Goal: Task Accomplishment & Management: Manage account settings

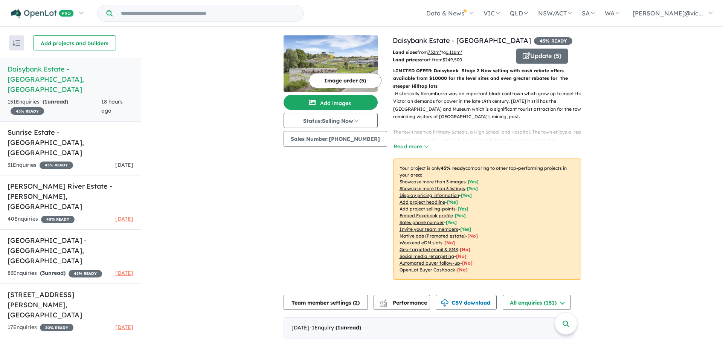
scroll to position [226, 0]
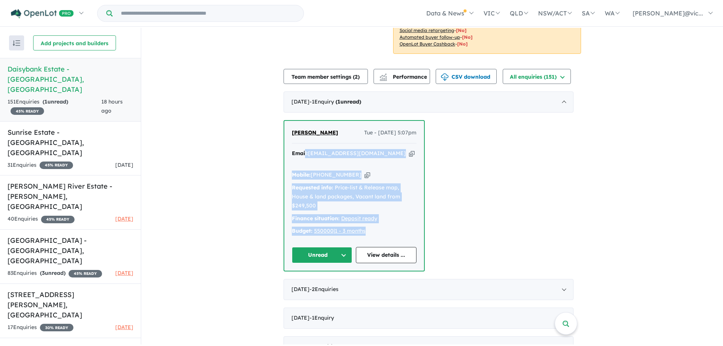
click at [346, 263] on button "Unread" at bounding box center [322, 255] width 61 height 16
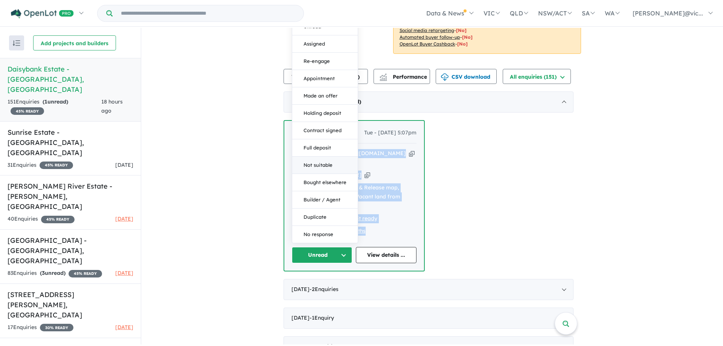
click at [323, 174] on button "Not suitable" at bounding box center [324, 165] width 65 height 17
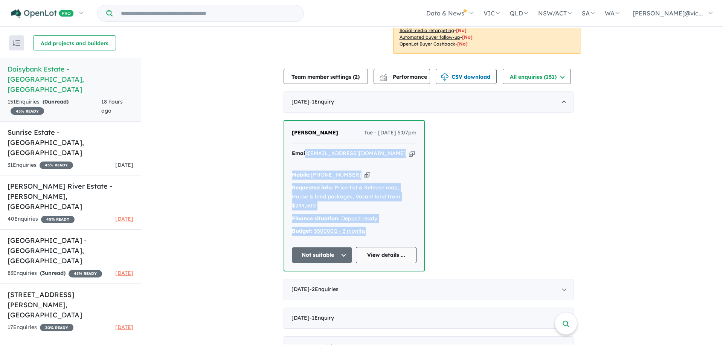
click at [393, 263] on link "View details ..." at bounding box center [386, 255] width 61 height 16
click at [82, 161] on div "31 Enquir ies ( 0 unread) 45 % READY [DATE]" at bounding box center [71, 165] width 126 height 9
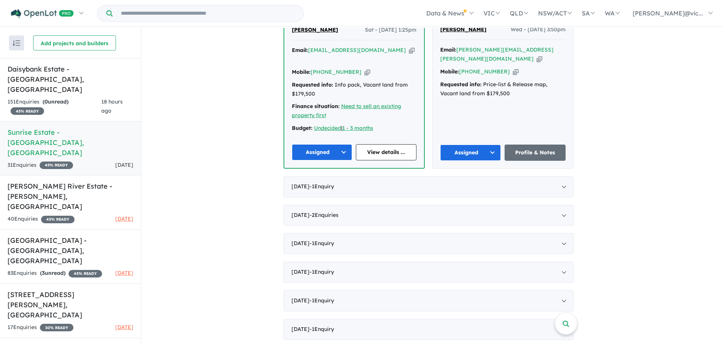
scroll to position [339, 0]
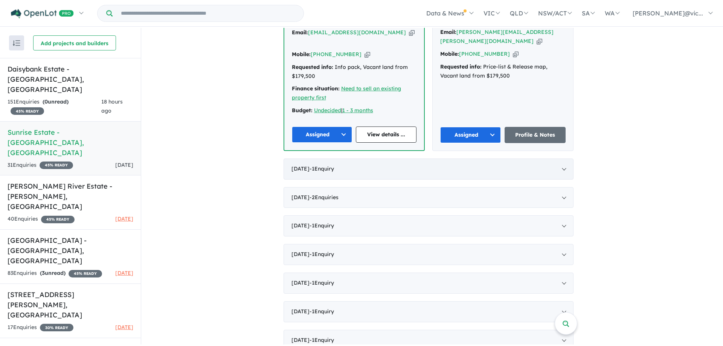
click at [346, 180] on div "[DATE] - 1 Enquir y ( 0 unread)" at bounding box center [428, 168] width 290 height 21
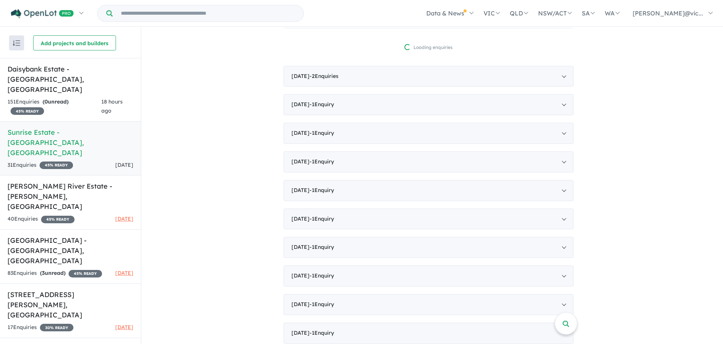
scroll to position [218, 0]
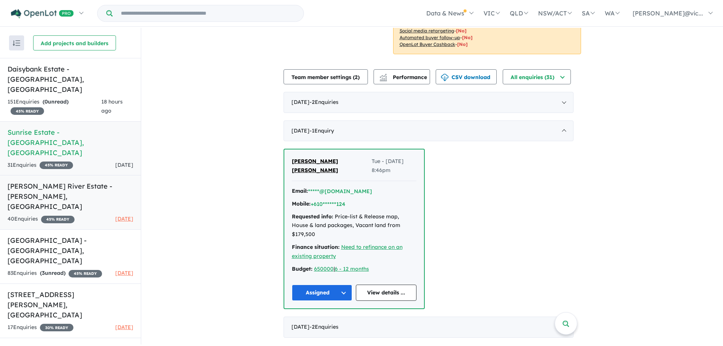
click at [79, 181] on h5 "[PERSON_NAME] River Estate - [GEOGRAPHIC_DATA][PERSON_NAME][GEOGRAPHIC_DATA]" at bounding box center [71, 196] width 126 height 30
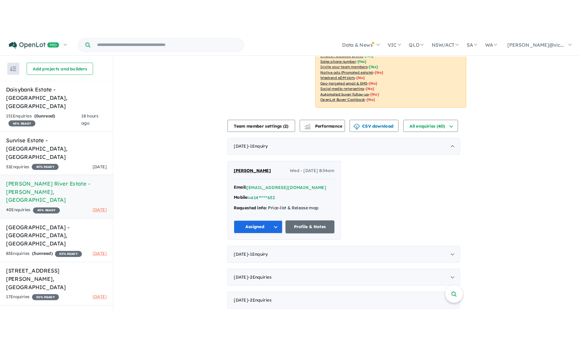
scroll to position [226, 0]
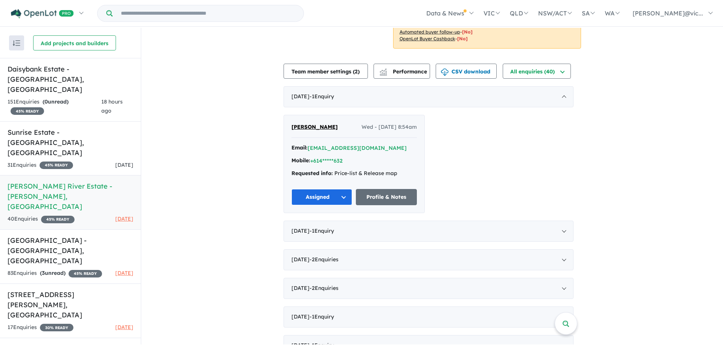
click at [409, 152] on div "Email: [EMAIL_ADDRESS][DOMAIN_NAME]" at bounding box center [353, 147] width 125 height 9
drag, startPoint x: 411, startPoint y: 161, endPoint x: 314, endPoint y: 159, distance: 97.5
click at [313, 152] on div "Email: [EMAIL_ADDRESS][DOMAIN_NAME]" at bounding box center [353, 147] width 125 height 9
click at [359, 152] on button "[EMAIL_ADDRESS][DOMAIN_NAME]" at bounding box center [357, 148] width 99 height 8
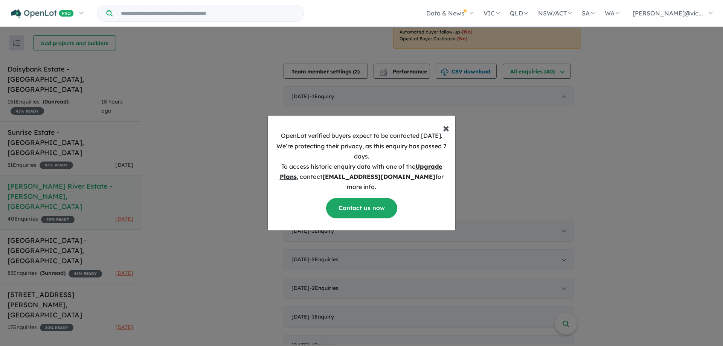
click at [445, 120] on span "×" at bounding box center [446, 127] width 6 height 15
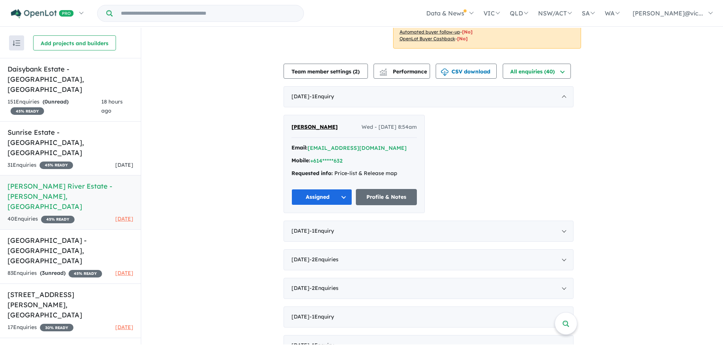
click at [405, 152] on div "Email: [EMAIL_ADDRESS][DOMAIN_NAME]" at bounding box center [353, 147] width 125 height 9
drag, startPoint x: 400, startPoint y: 163, endPoint x: 330, endPoint y: 161, distance: 70.0
click at [330, 152] on div "Email: [EMAIL_ADDRESS][DOMAIN_NAME]" at bounding box center [353, 147] width 125 height 9
drag, startPoint x: 331, startPoint y: 161, endPoint x: 315, endPoint y: 164, distance: 16.0
click at [315, 152] on button "[EMAIL_ADDRESS][DOMAIN_NAME]" at bounding box center [357, 148] width 99 height 8
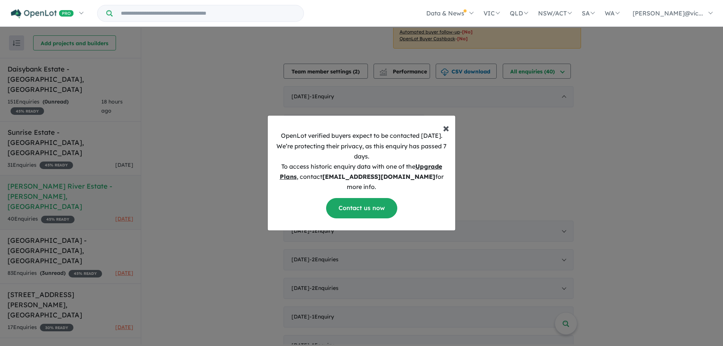
click at [443, 120] on span "×" at bounding box center [446, 127] width 6 height 15
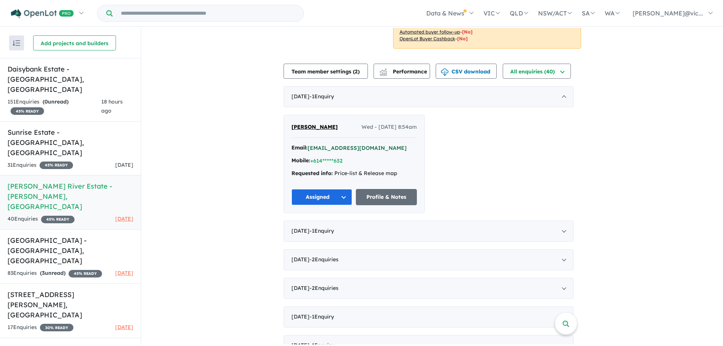
click at [359, 152] on button "[EMAIL_ADDRESS][DOMAIN_NAME]" at bounding box center [357, 148] width 99 height 8
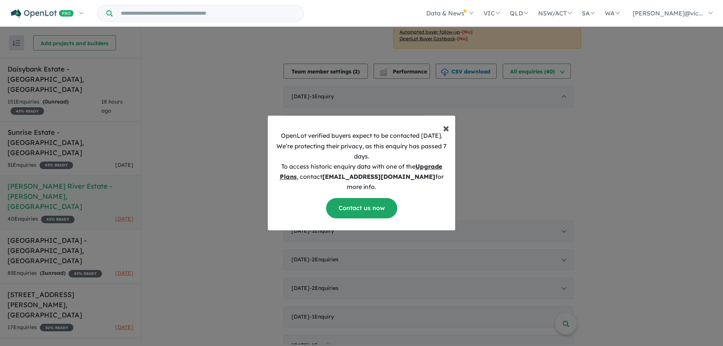
click at [448, 116] on button "× Close" at bounding box center [446, 125] width 18 height 18
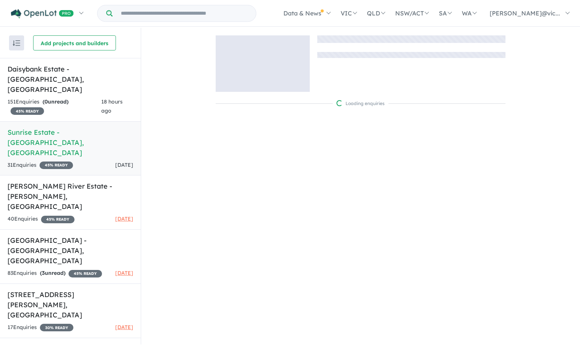
click at [83, 161] on div "31 Enquir ies ( 0 unread) 45 % READY [DATE]" at bounding box center [71, 165] width 126 height 9
click at [84, 161] on div "31 Enquir ies ( 0 unread) 45 % READY [DATE]" at bounding box center [71, 165] width 126 height 9
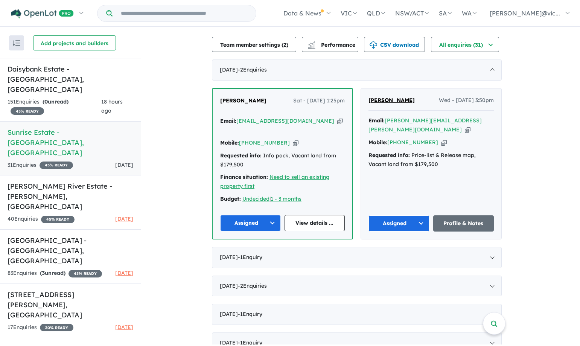
scroll to position [226, 0]
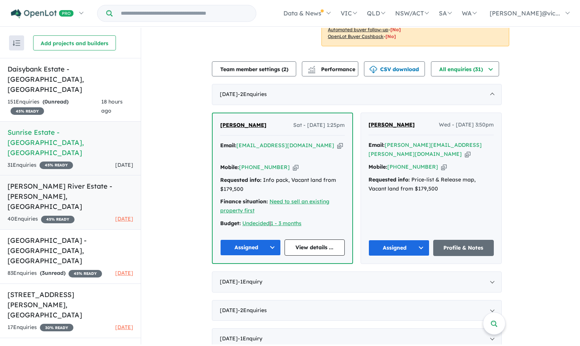
click at [82, 181] on h5 "[PERSON_NAME] River Estate - [GEOGRAPHIC_DATA][PERSON_NAME][GEOGRAPHIC_DATA]" at bounding box center [71, 196] width 126 height 30
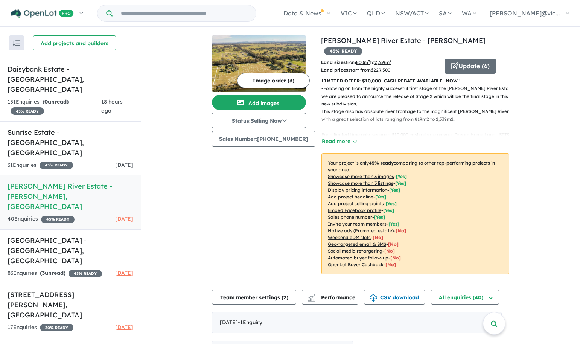
scroll to position [226, 0]
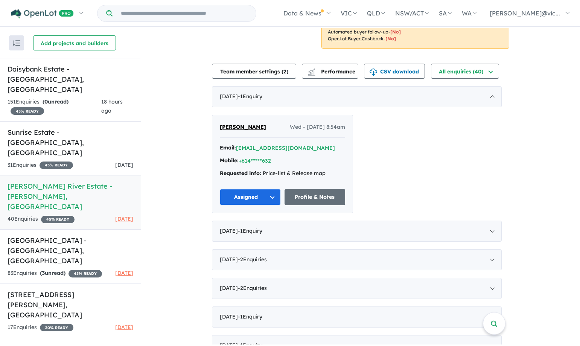
click at [77, 181] on h5 "[PERSON_NAME] River Estate - [GEOGRAPHIC_DATA][PERSON_NAME][GEOGRAPHIC_DATA]" at bounding box center [71, 196] width 126 height 30
click at [18, 289] on h5 "[STREET_ADDRESS][PERSON_NAME]" at bounding box center [71, 304] width 126 height 30
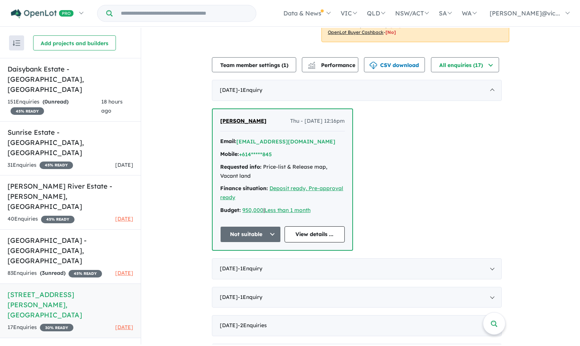
scroll to position [339, 0]
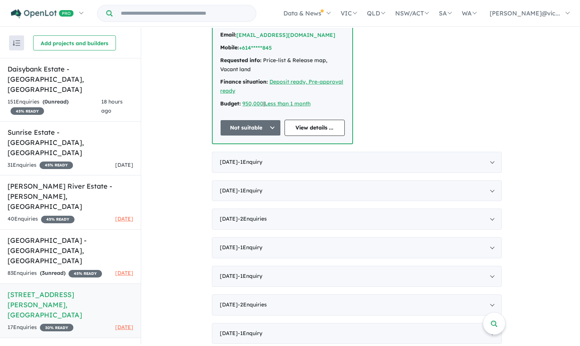
click at [276, 134] on button "Not suitable" at bounding box center [250, 128] width 61 height 16
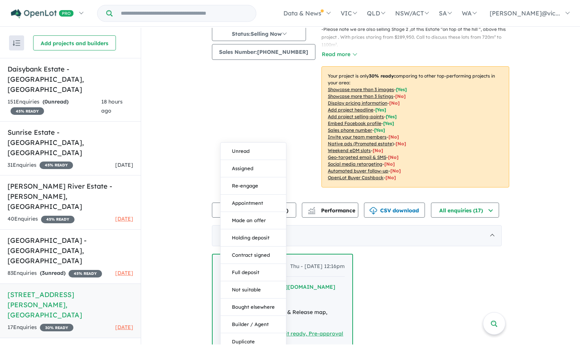
scroll to position [0, 0]
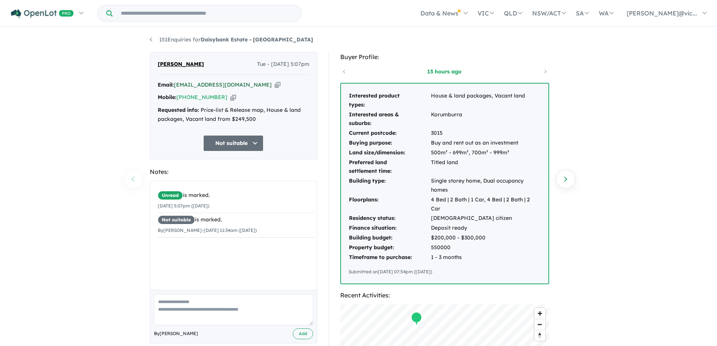
click at [214, 83] on a%20Daisybank%20Estate%20-%20Korumburra"] "[EMAIL_ADDRESS][DOMAIN_NAME]" at bounding box center [223, 84] width 98 height 7
click at [124, 151] on div "151 Enquiries for Daisybank Estate - Korumburra Previous enquiry Next enquiry […" at bounding box center [358, 186] width 717 height 317
click at [382, 114] on td "Interested areas & suburbs:" at bounding box center [390, 119] width 82 height 19
